Goal: Task Accomplishment & Management: Use online tool/utility

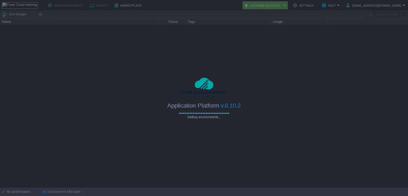
type input "Search (Ctrl+F)"
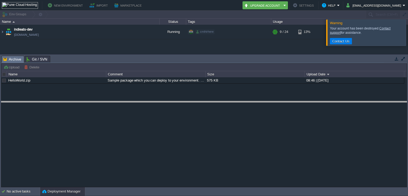
drag, startPoint x: 174, startPoint y: 61, endPoint x: 162, endPoint y: 107, distance: 47.8
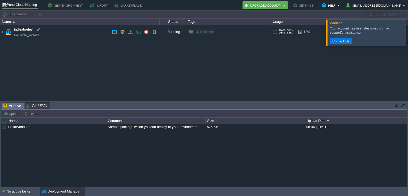
click at [102, 33] on td "indieats-dev [DOMAIN_NAME]" at bounding box center [79, 32] width 159 height 15
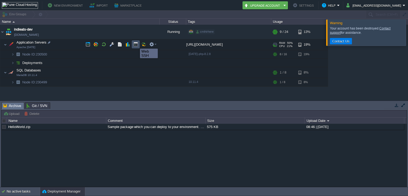
click at [136, 44] on button "button" at bounding box center [135, 44] width 5 height 5
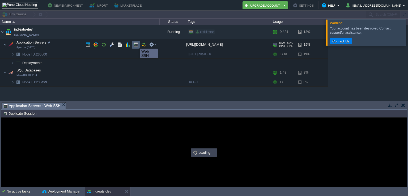
type input "#000000"
